Goal: Transaction & Acquisition: Subscribe to service/newsletter

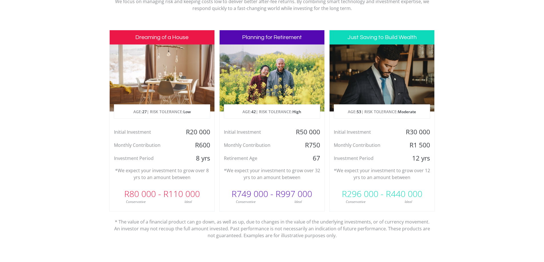
scroll to position [257, 0]
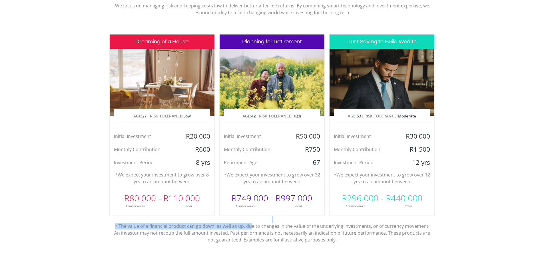
drag, startPoint x: 135, startPoint y: 222, endPoint x: 252, endPoint y: 223, distance: 117.3
click at [252, 223] on p "* The value of a financial product can go down, as well as up, due to changes i…" at bounding box center [272, 229] width 317 height 27
click at [254, 223] on p "* The value of a financial product can go down, as well as up, due to changes i…" at bounding box center [272, 229] width 317 height 27
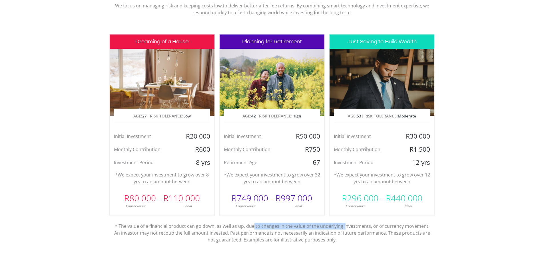
drag, startPoint x: 254, startPoint y: 223, endPoint x: 346, endPoint y: 226, distance: 91.7
click at [346, 226] on p "* The value of a financial product can go down, as well as up, due to changes i…" at bounding box center [272, 229] width 317 height 27
click at [181, 76] on div at bounding box center [162, 82] width 105 height 67
click at [185, 126] on div "Dreaming of a House AGE: [DEMOGRAPHIC_DATA] | RISK TOLERANCE: Low Initial Inves…" at bounding box center [161, 125] width 105 height 182
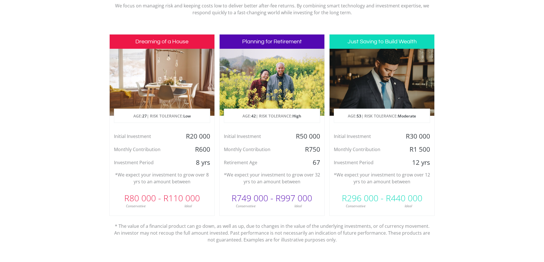
drag, startPoint x: 170, startPoint y: 190, endPoint x: 169, endPoint y: 195, distance: 5.5
click at [170, 192] on div "Dreaming of a House AGE: [DEMOGRAPHIC_DATA] | RISK TOLERANCE: Low Initial Inves…" at bounding box center [161, 125] width 105 height 182
click at [164, 204] on div "R80 000 - R110 000" at bounding box center [162, 198] width 105 height 17
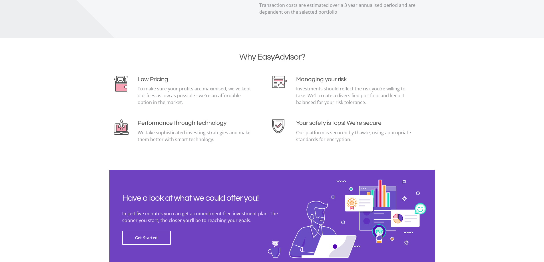
scroll to position [1199, 0]
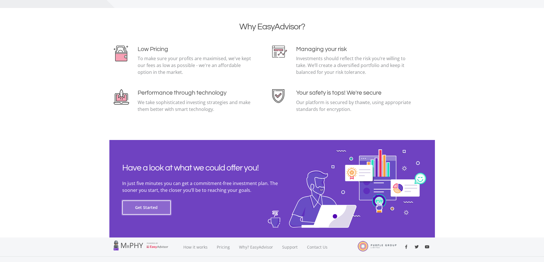
click at [143, 208] on button "Get Started" at bounding box center [146, 208] width 49 height 14
